Goal: Task Accomplishment & Management: Use online tool/utility

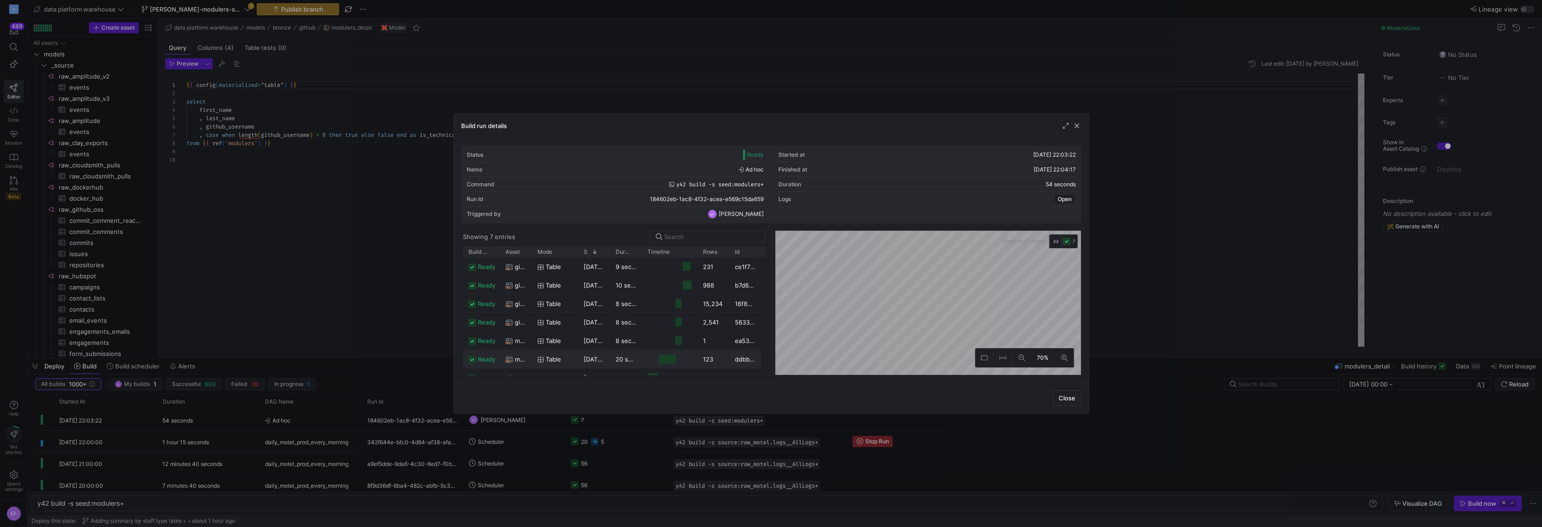
scroll to position [11, 0]
click at [93, 505] on div at bounding box center [771, 263] width 1542 height 527
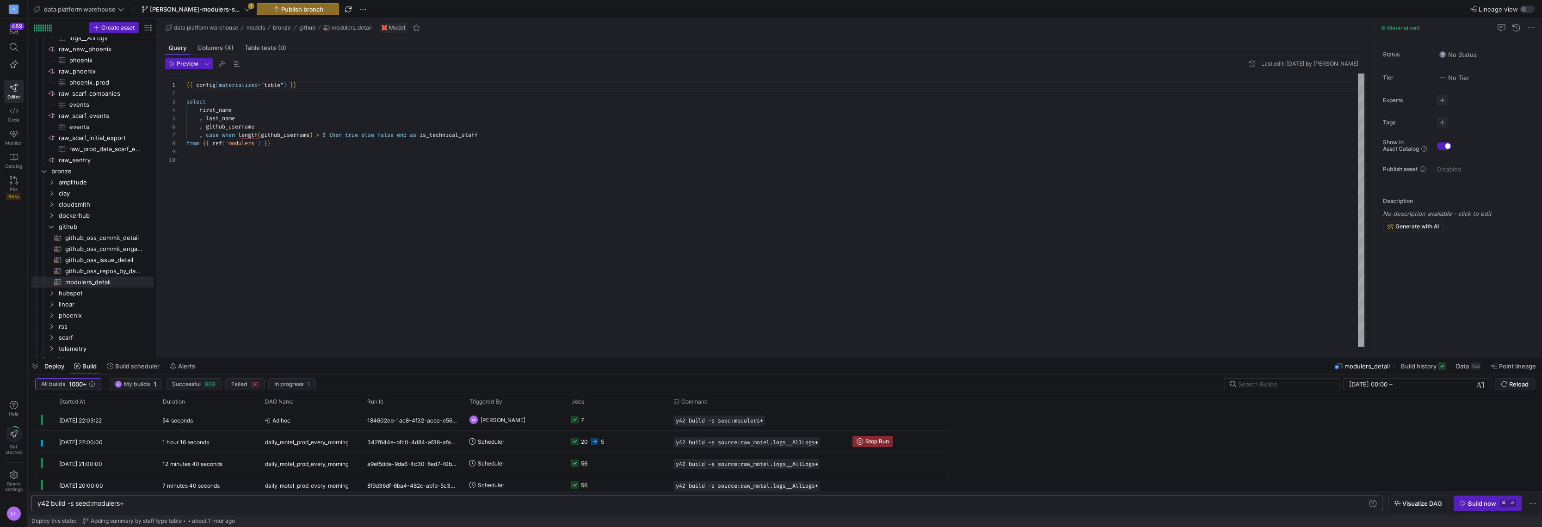
click at [55, 505] on div "y42 build -s seed:modulers+" at bounding box center [702, 503] width 1330 height 7
type textarea "dbt run --select gpu_utilization_by_day_agg"
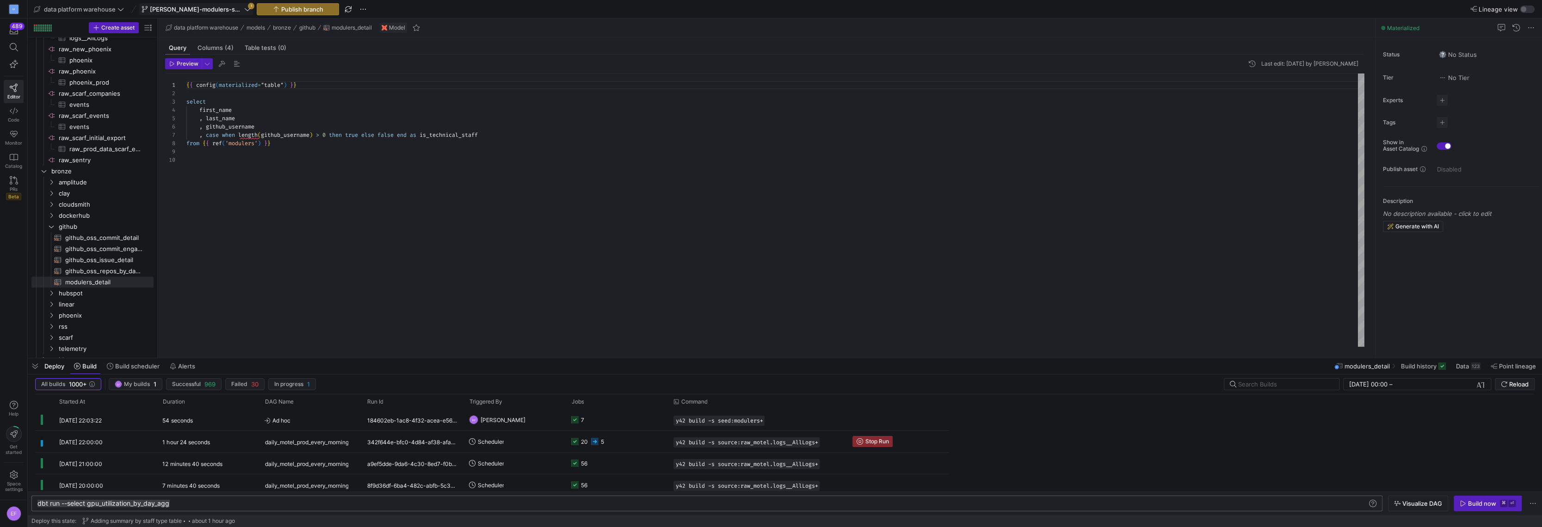
click at [244, 11] on icon at bounding box center [247, 9] width 6 height 6
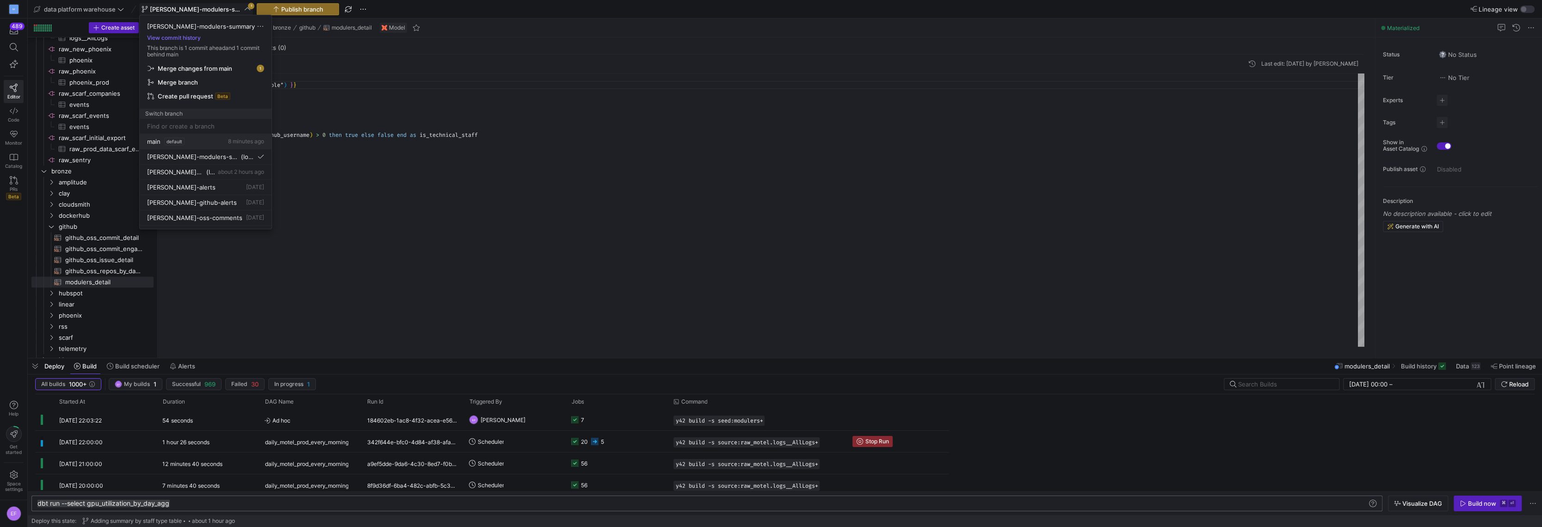
click at [152, 144] on span "main" at bounding box center [153, 141] width 13 height 7
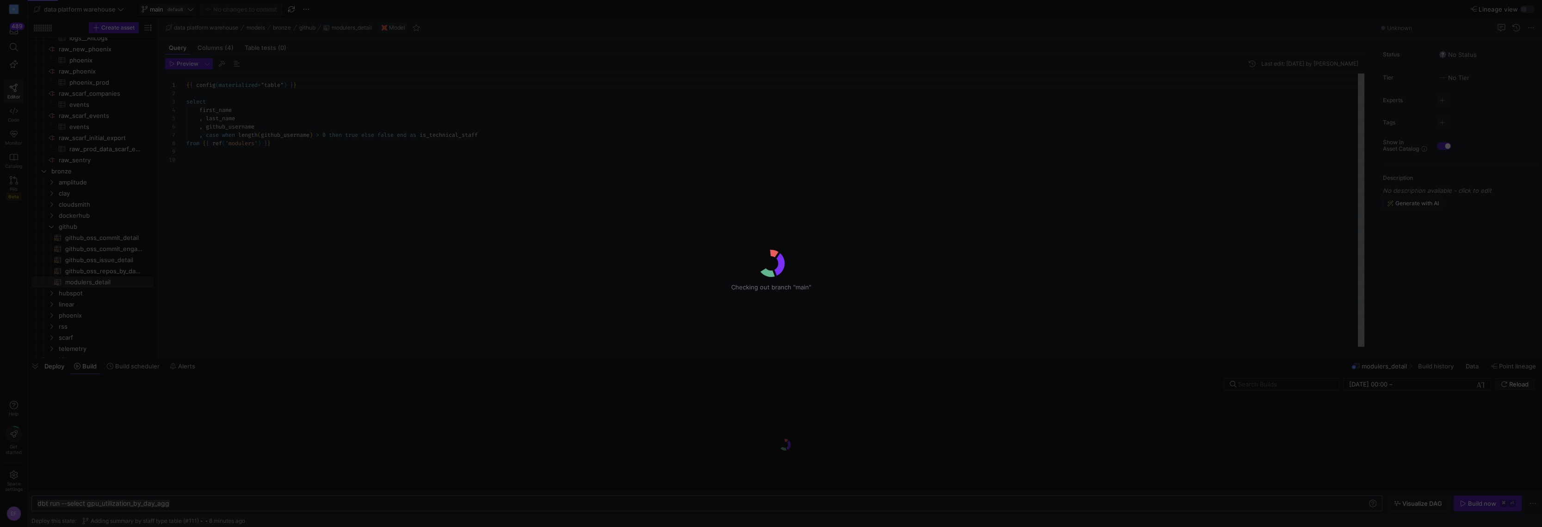
scroll to position [74, 0]
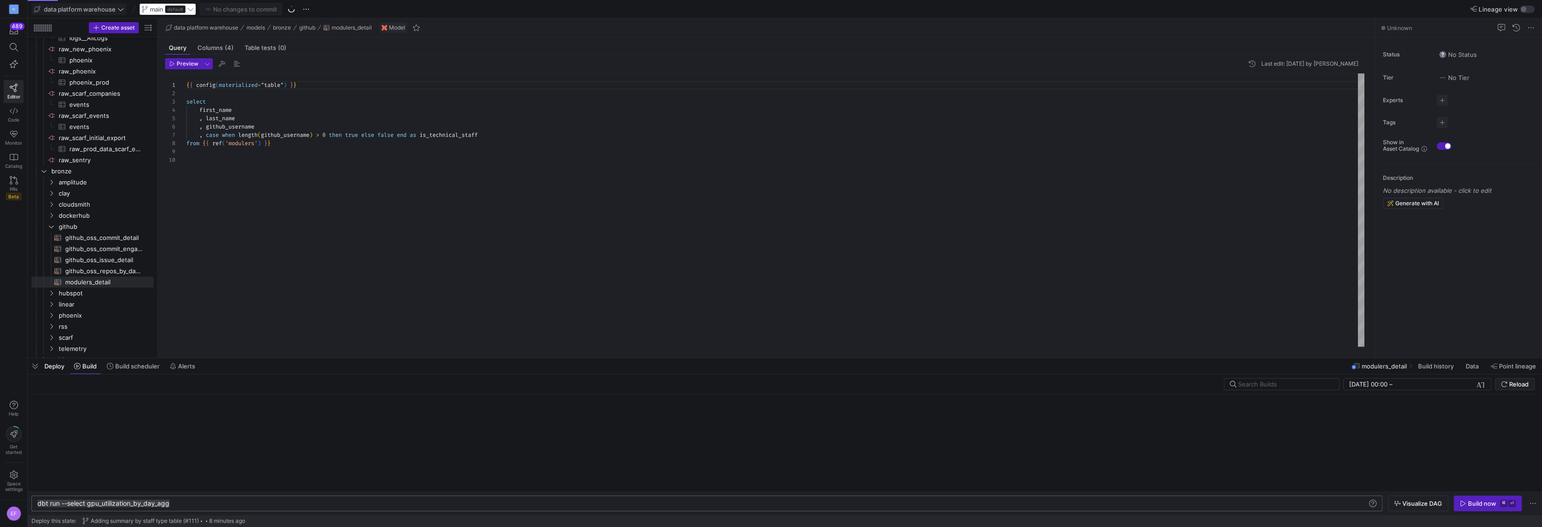
click at [120, 9] on icon at bounding box center [120, 9] width 6 height 6
click at [86, 66] on span "Data Benchmark Pipelines" at bounding box center [76, 63] width 74 height 7
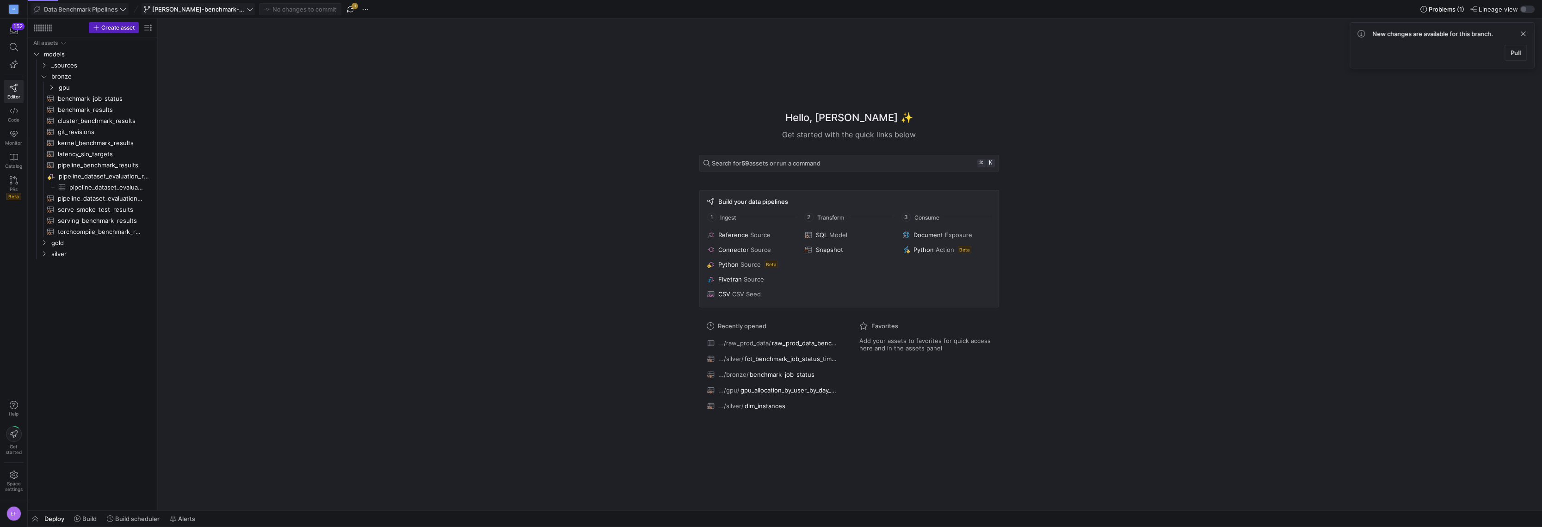
click at [250, 6] on span "[PERSON_NAME]-benchmark-status-timeline" at bounding box center [198, 9] width 109 height 7
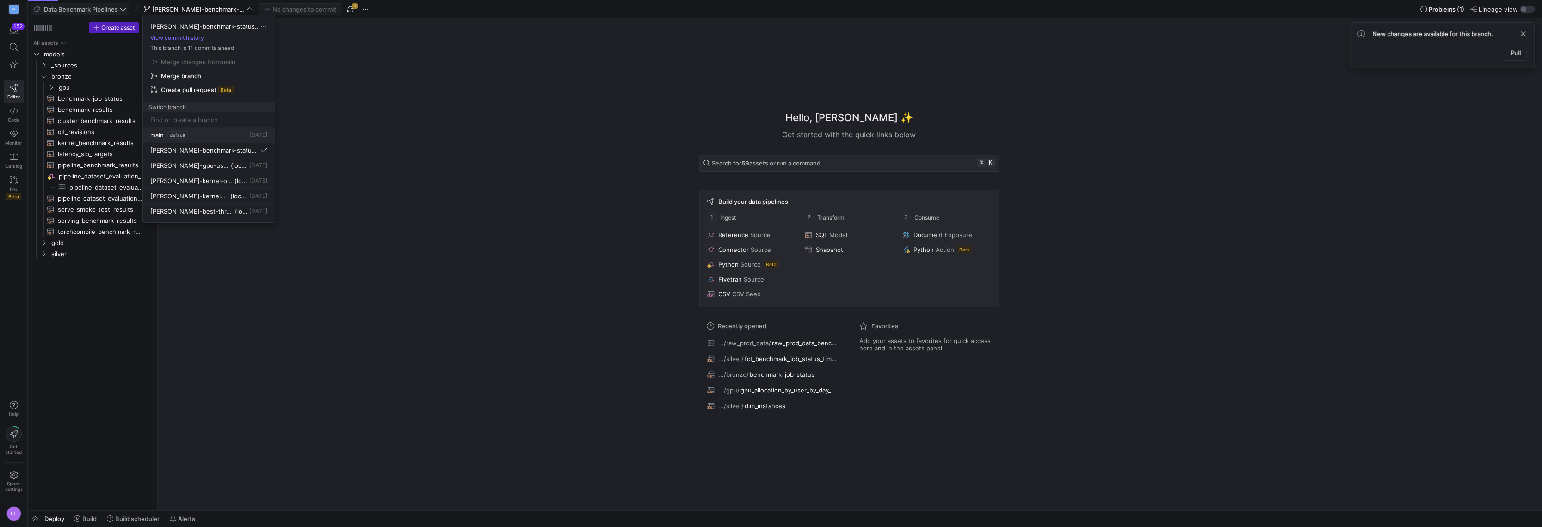
click at [159, 132] on span "main" at bounding box center [156, 134] width 13 height 7
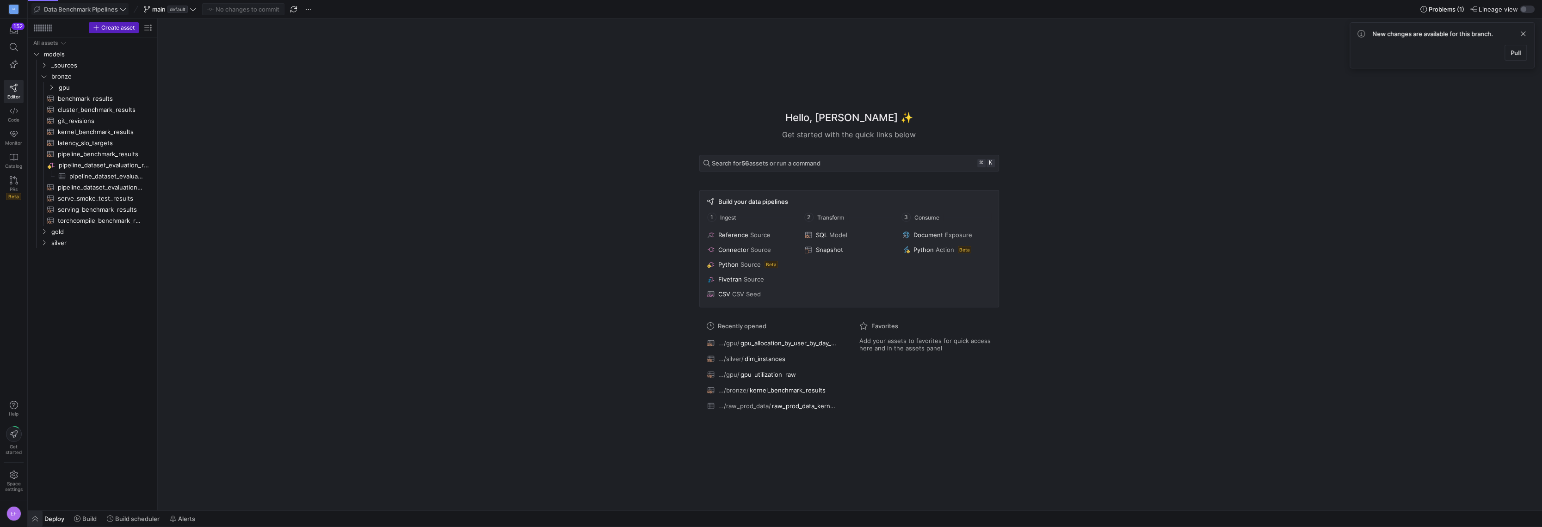
click at [33, 522] on span "button" at bounding box center [35, 519] width 15 height 16
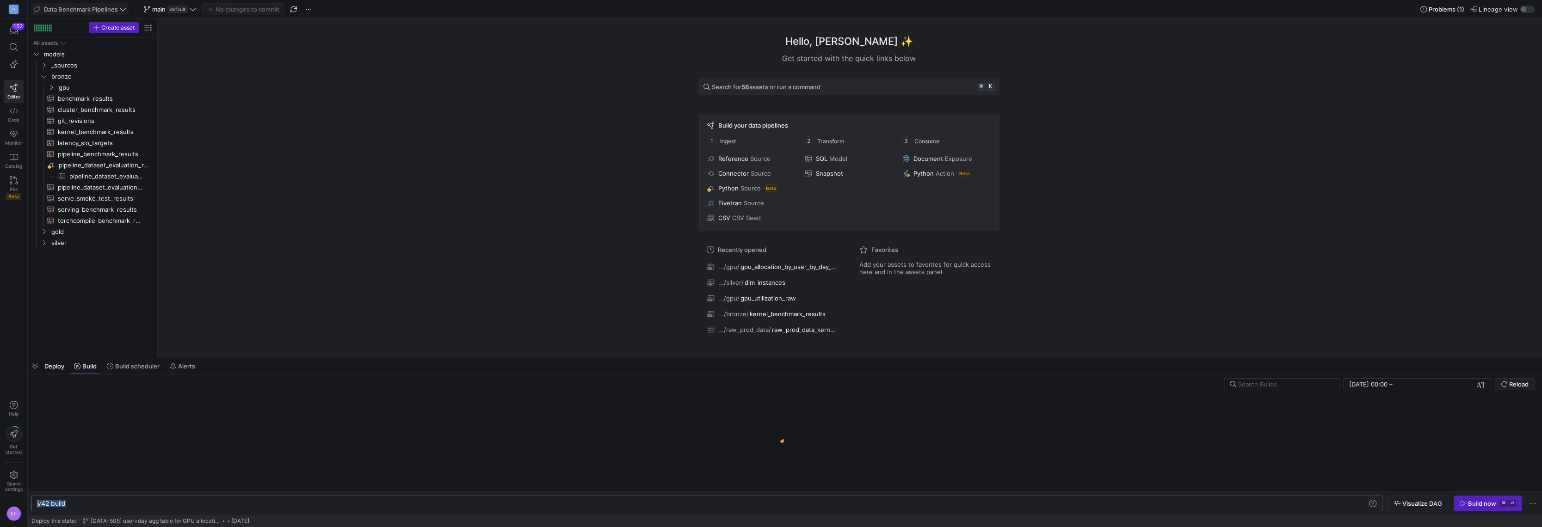
drag, startPoint x: 85, startPoint y: 502, endPoint x: 10, endPoint y: 500, distance: 74.5
click at [37, 500] on div "y42 build" at bounding box center [702, 503] width 1330 height 7
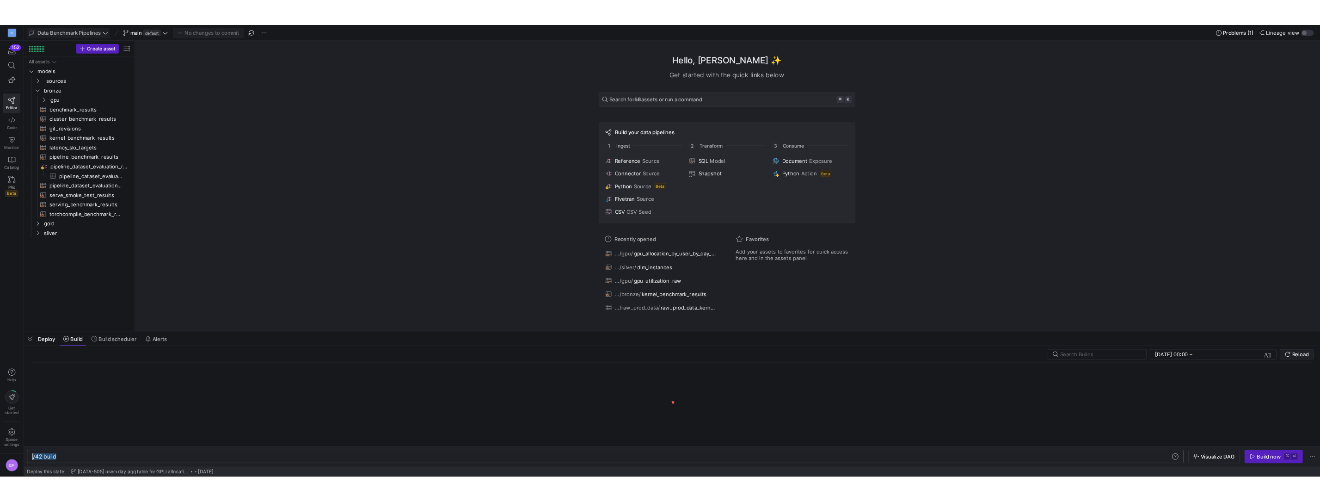
scroll to position [0, 131]
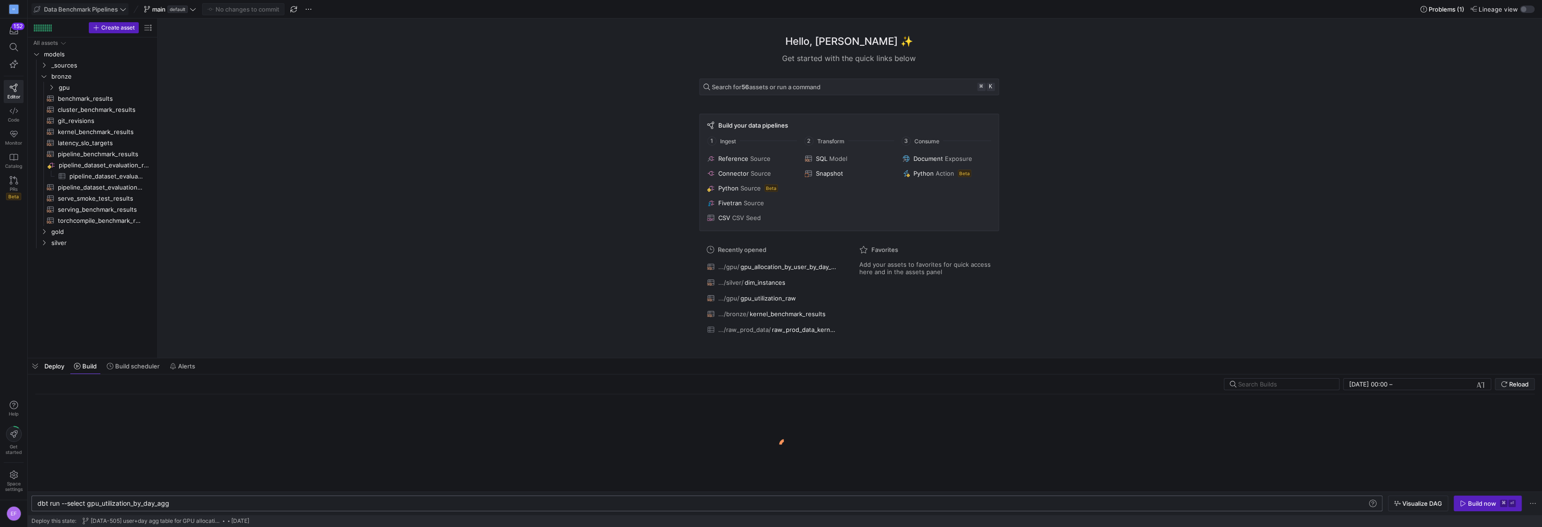
click at [1253, 506] on div "dbt run --select gpu_utilization_by_day_agg" at bounding box center [702, 503] width 1330 height 7
click at [1466, 505] on span "Build now ⌘ ⏎" at bounding box center [1487, 503] width 56 height 7
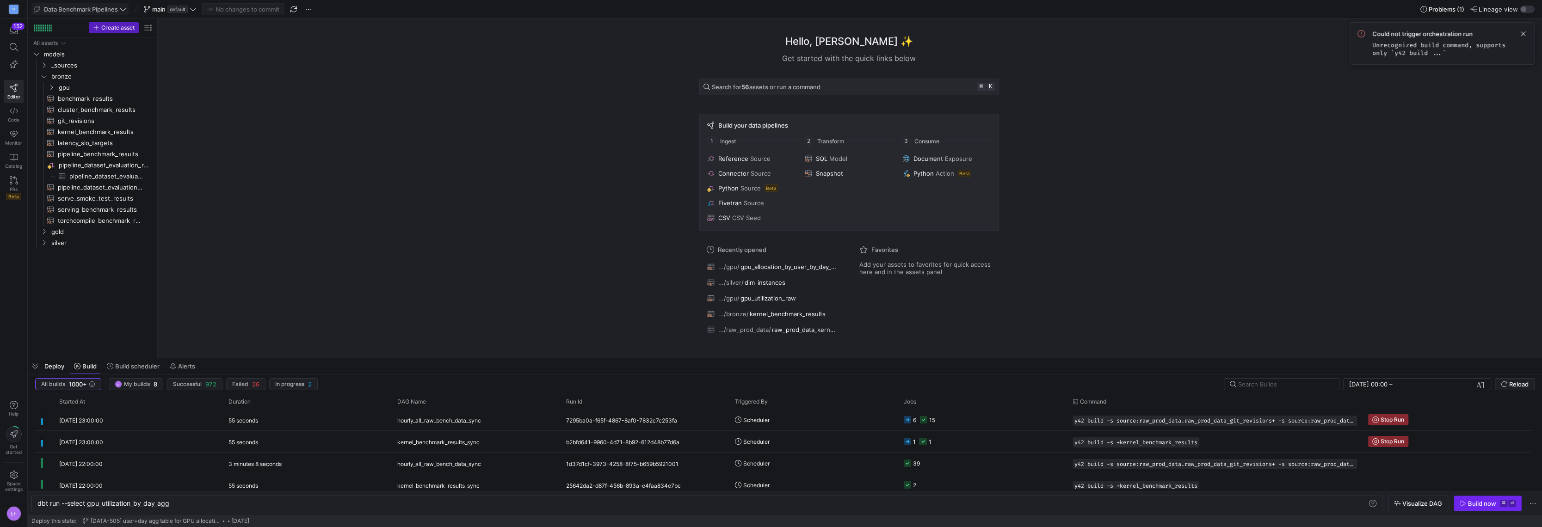
click at [1475, 505] on div "Build now" at bounding box center [1482, 503] width 28 height 7
click at [1522, 79] on span at bounding box center [1522, 79] width 11 height 11
click at [1525, 34] on span at bounding box center [1522, 33] width 11 height 11
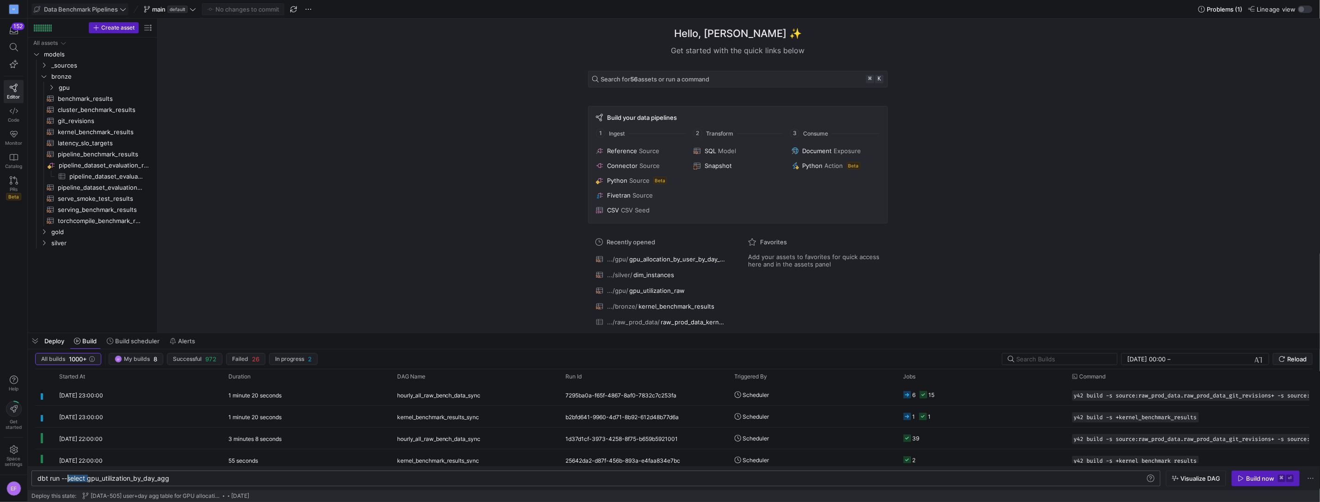
scroll to position [0, 0]
drag, startPoint x: 73, startPoint y: 479, endPoint x: 14, endPoint y: 475, distance: 58.4
click at [37, 475] on div "dbt run --select gpu_utilization_by_day_agg" at bounding box center [591, 477] width 1109 height 7
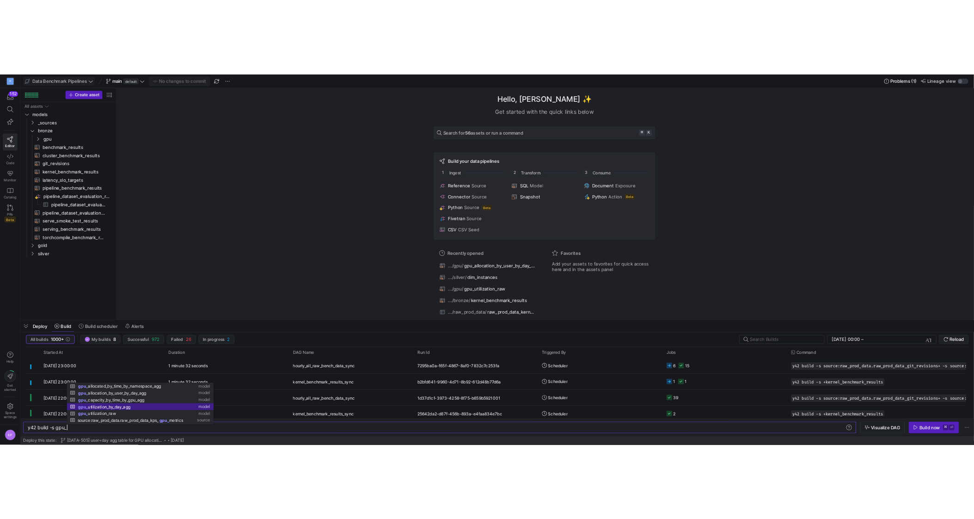
scroll to position [0, 120]
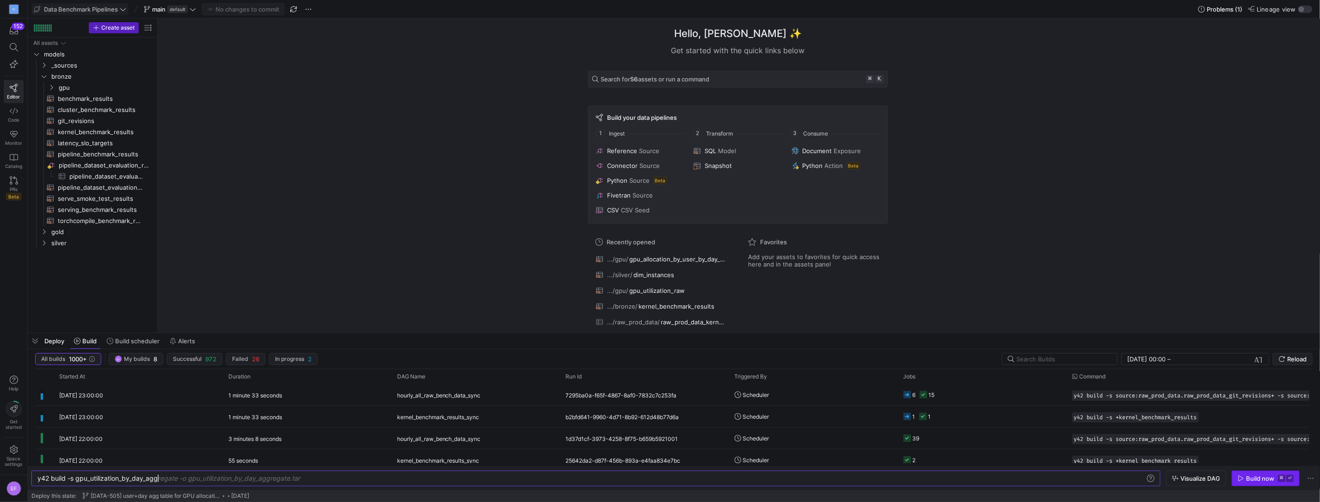
click at [1260, 476] on div "Build now" at bounding box center [1260, 477] width 28 height 7
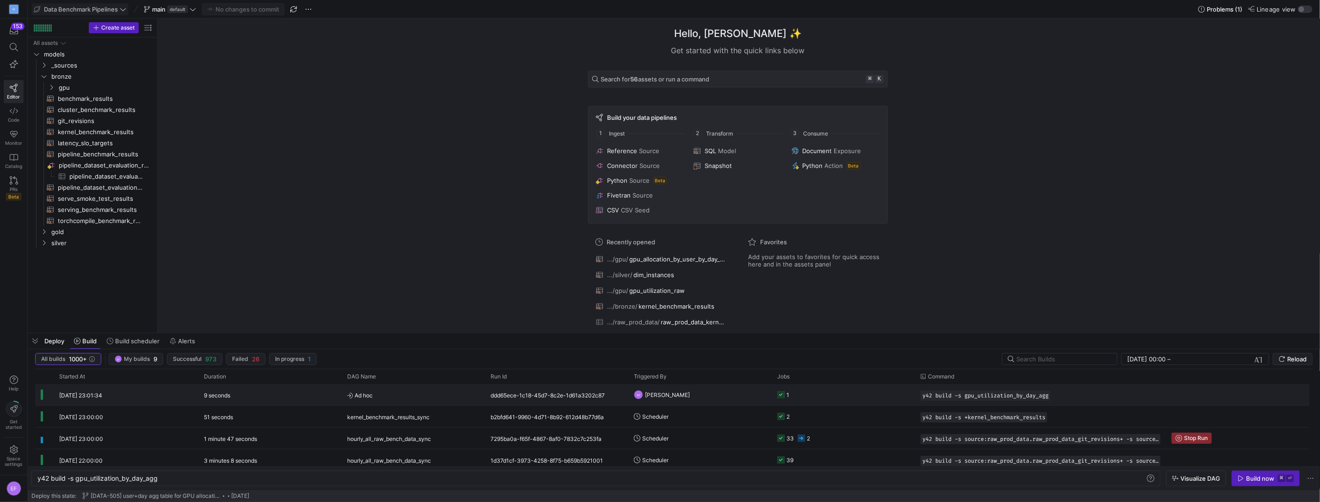
click at [1104, 400] on y42-orchestration-run-configuration-details "y42 build -s gpu_utilization_by_day_agg" at bounding box center [1041, 395] width 240 height 10
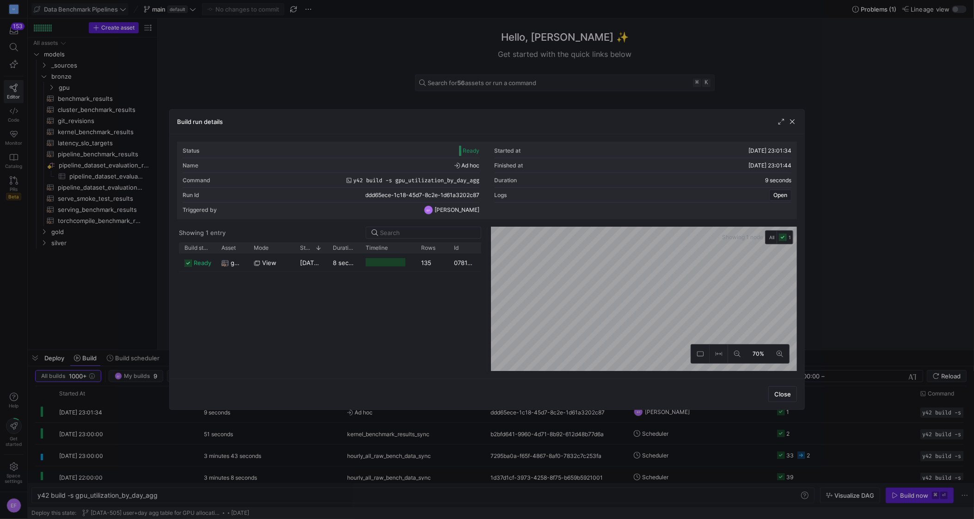
click at [130, 492] on div at bounding box center [487, 259] width 974 height 519
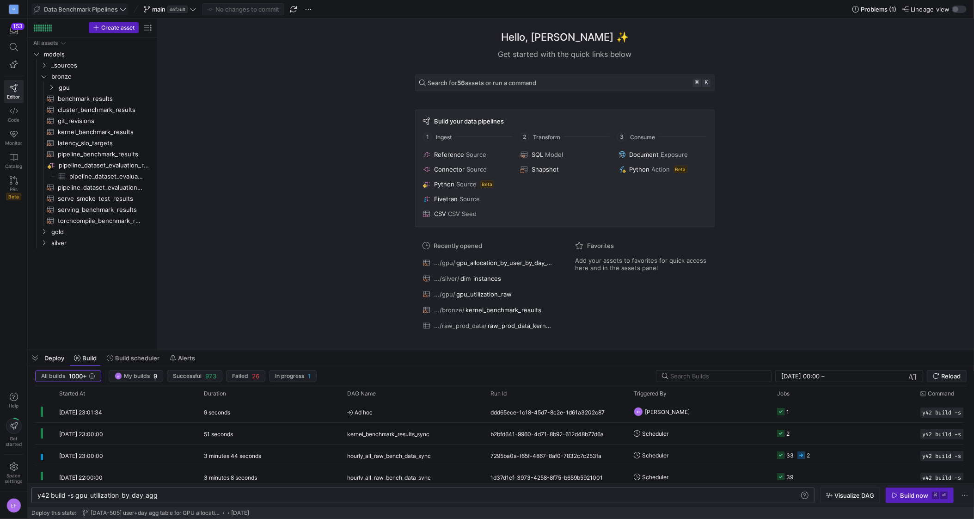
click at [129, 495] on div "y42 build -s gpu_utilization_by_day_agg" at bounding box center [418, 495] width 763 height 7
click at [893, 490] on span "button" at bounding box center [920, 495] width 67 height 15
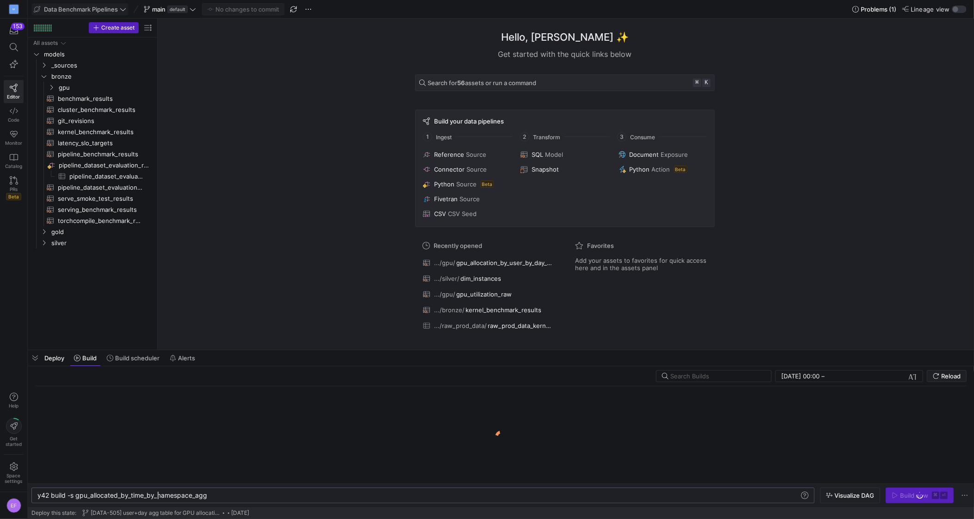
click at [158, 493] on div "y42 build -s gpu_allocated_by_time_by_namespace_ag g" at bounding box center [418, 495] width 763 height 7
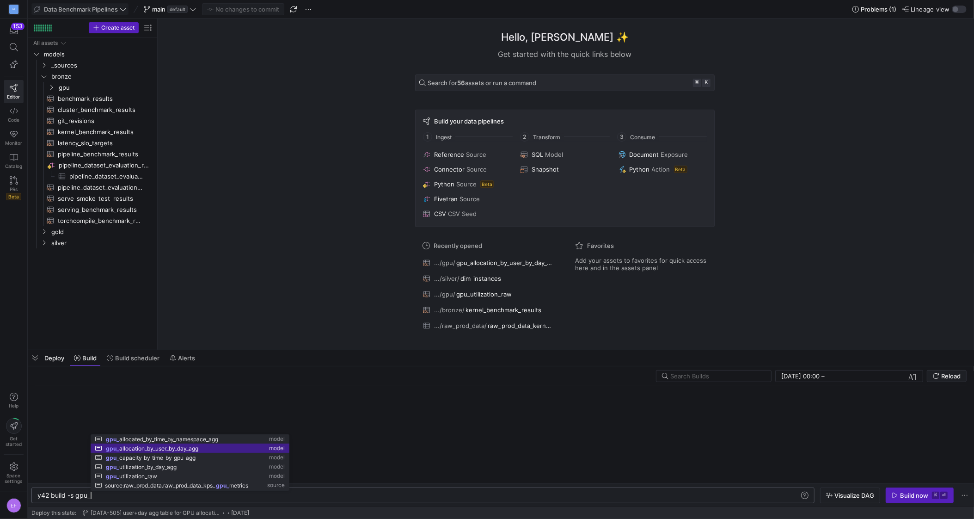
scroll to position [0, 146]
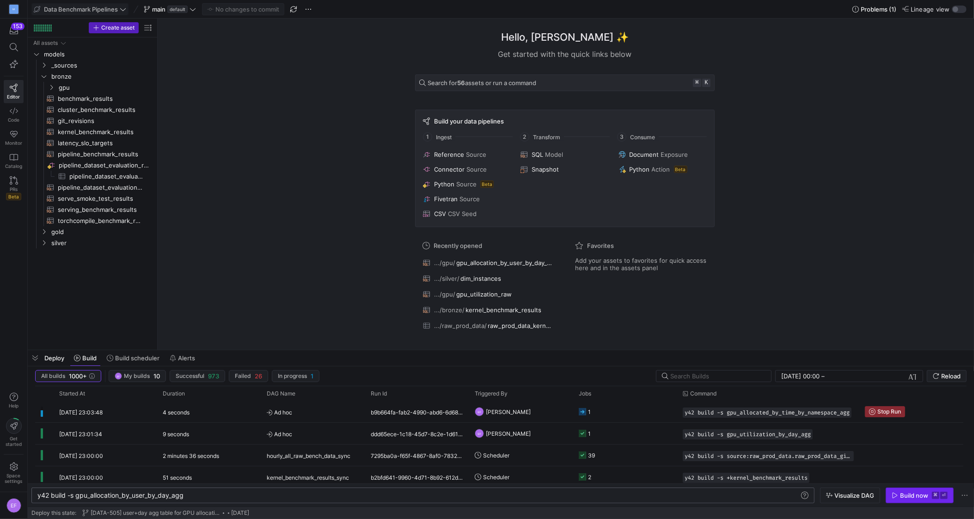
click at [902, 499] on span "button" at bounding box center [920, 495] width 67 height 15
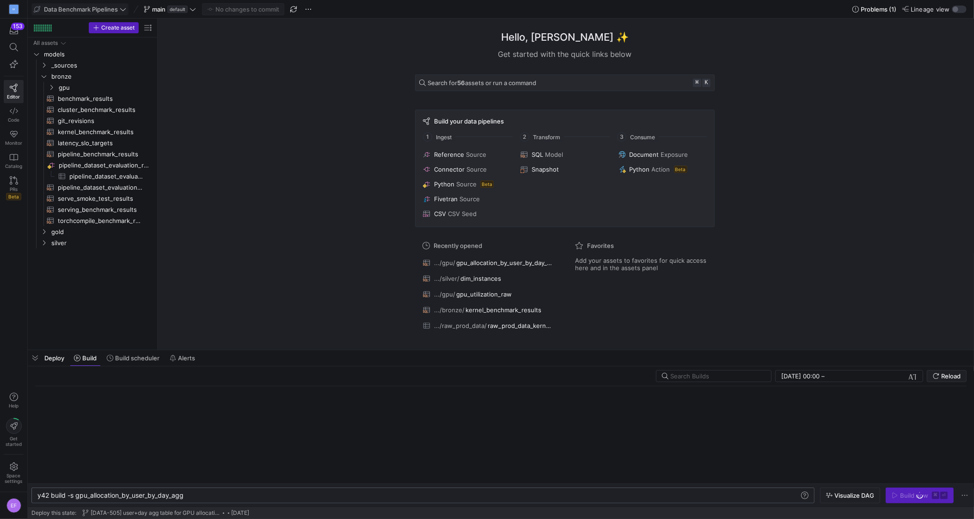
click at [112, 496] on div "y42 build -s gpu_allocation_by_user_by_day_agg" at bounding box center [418, 495] width 763 height 7
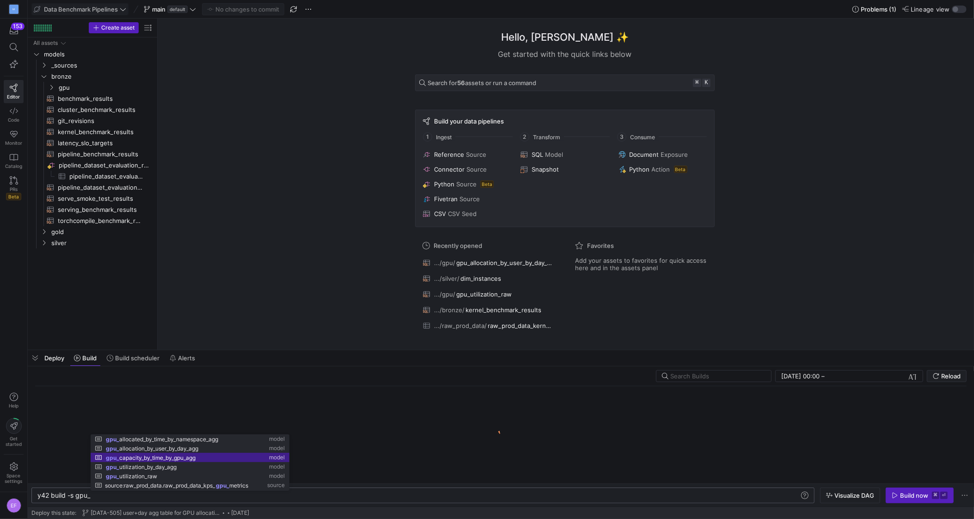
scroll to position [0, 143]
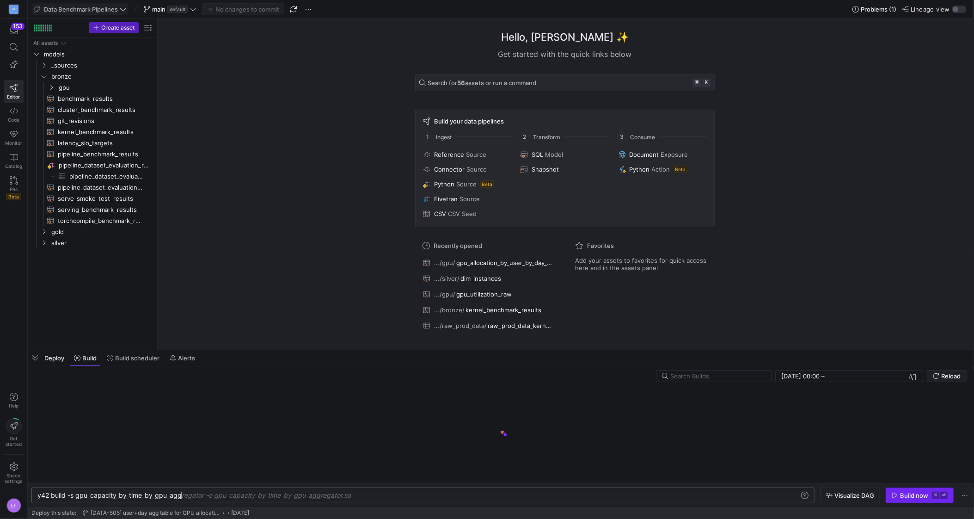
type textarea "y42 build -s gpu_capacity_by_time_by_gpu_agg"
click at [907, 495] on div "Build now" at bounding box center [914, 495] width 28 height 7
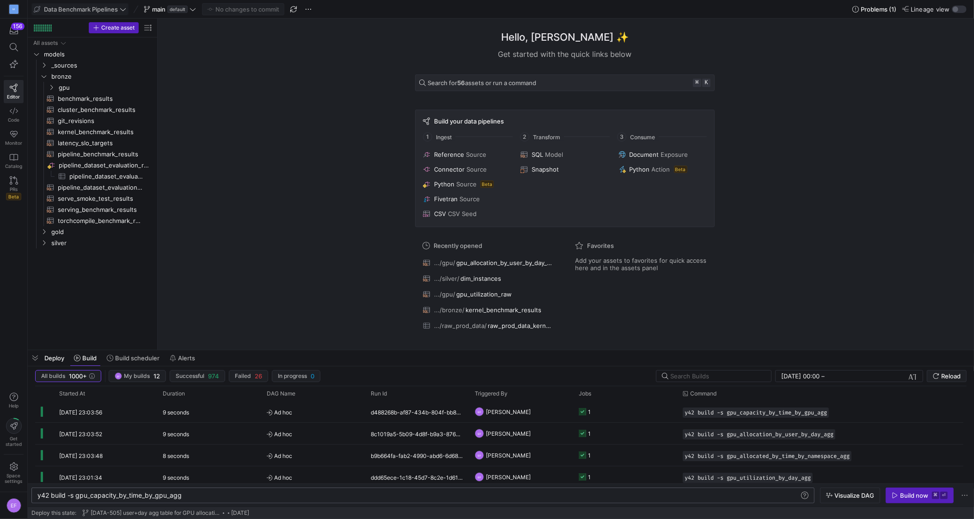
click at [120, 494] on div "y42 build -s gpu_capacity_by_time_by_gpu_agg" at bounding box center [418, 495] width 763 height 7
